Goal: Find contact information

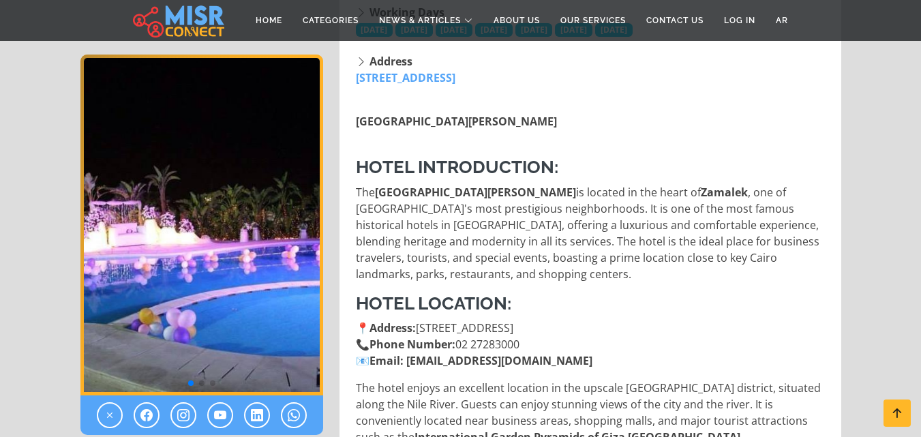
scroll to position [409, 0]
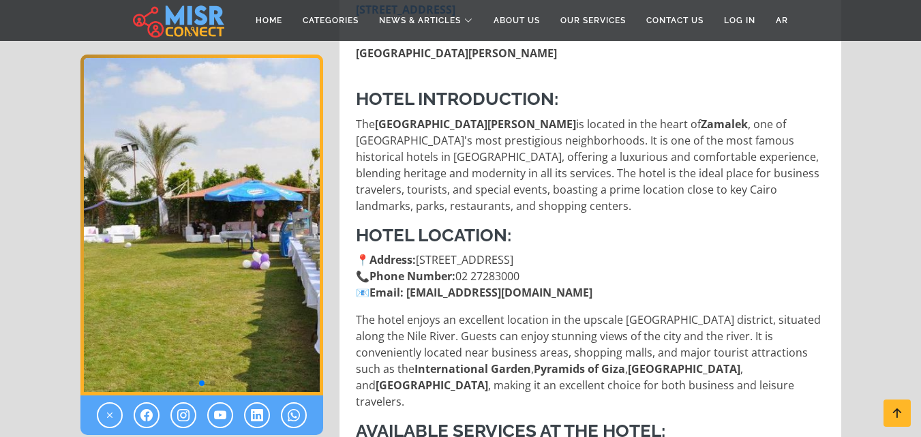
click at [455, 290] on link "[EMAIL_ADDRESS][DOMAIN_NAME]" at bounding box center [499, 292] width 186 height 15
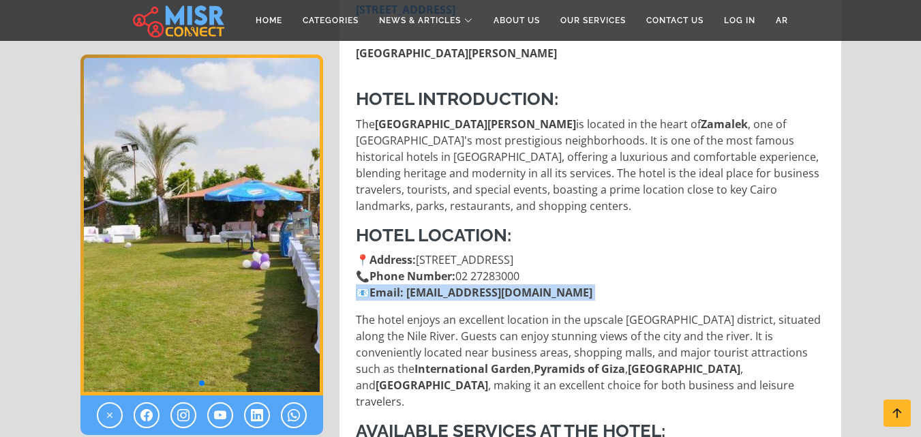
click at [455, 290] on link "[EMAIL_ADDRESS][DOMAIN_NAME]" at bounding box center [499, 292] width 186 height 15
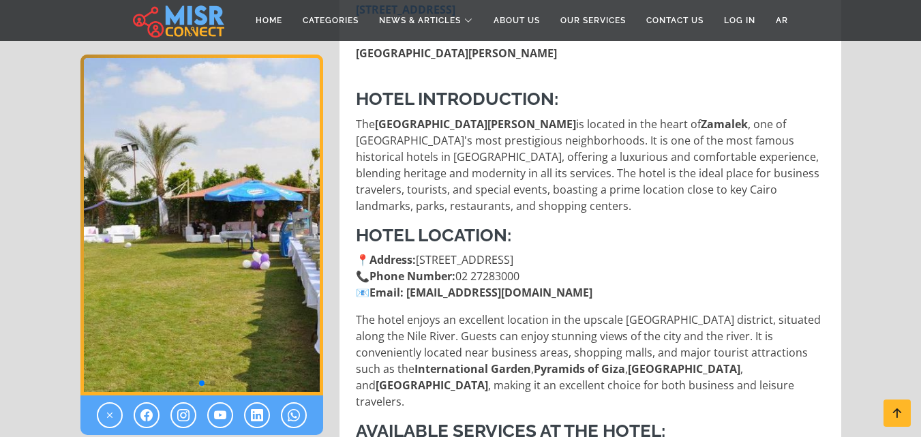
click at [454, 313] on p "The hotel enjoys an excellent location in the upscale [GEOGRAPHIC_DATA] distric…" at bounding box center [592, 360] width 472 height 98
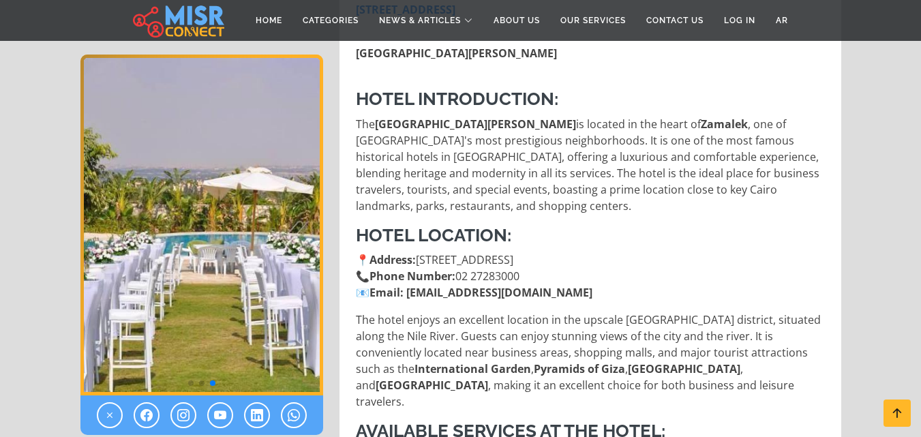
drag, startPoint x: 631, startPoint y: 296, endPoint x: 561, endPoint y: 296, distance: 70.2
click at [561, 296] on link "[EMAIL_ADDRESS][DOMAIN_NAME]" at bounding box center [499, 292] width 186 height 15
drag, startPoint x: 510, startPoint y: 293, endPoint x: 405, endPoint y: 291, distance: 105.0
click at [405, 291] on p "📍 Address: [STREET_ADDRESS] 📞 Phone Number: [PHONE_NUMBER] 📧 Email: [EMAIL_ADDR…" at bounding box center [592, 275] width 472 height 49
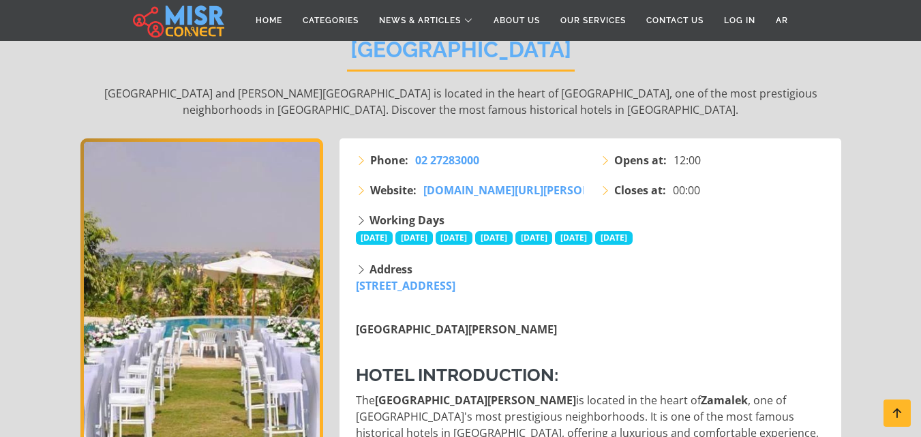
scroll to position [136, 0]
